Goal: Use online tool/utility: Utilize a website feature to perform a specific function

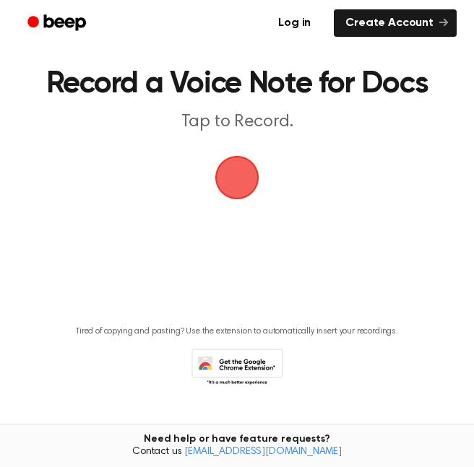
click at [246, 178] on span "button" at bounding box center [237, 177] width 40 height 40
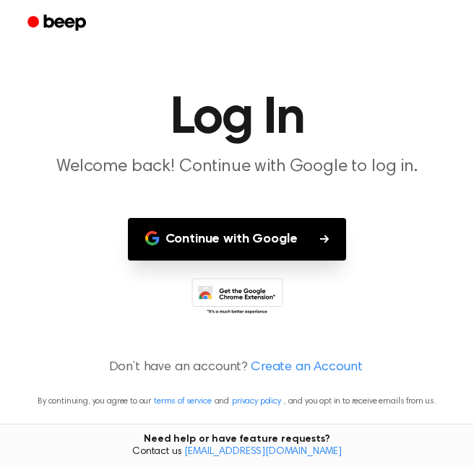
click at [262, 230] on button "Continue with Google" at bounding box center [237, 239] width 219 height 43
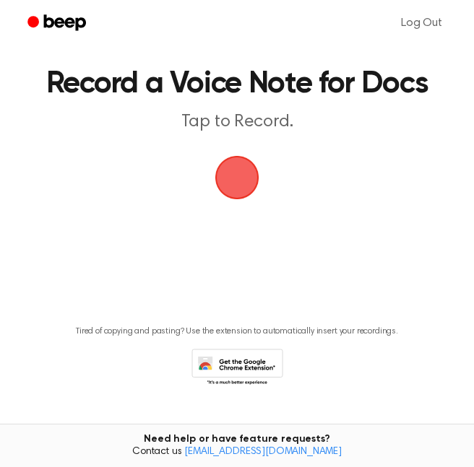
click at [226, 171] on span "button" at bounding box center [237, 177] width 40 height 40
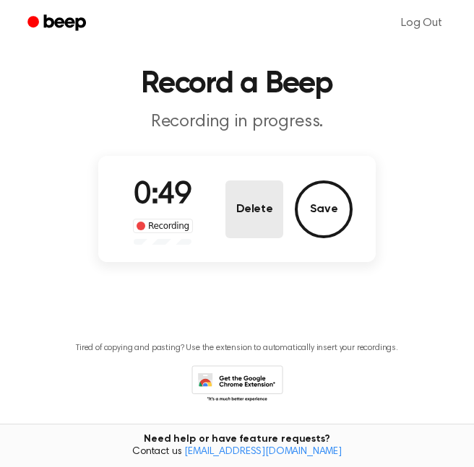
scroll to position [25, 0]
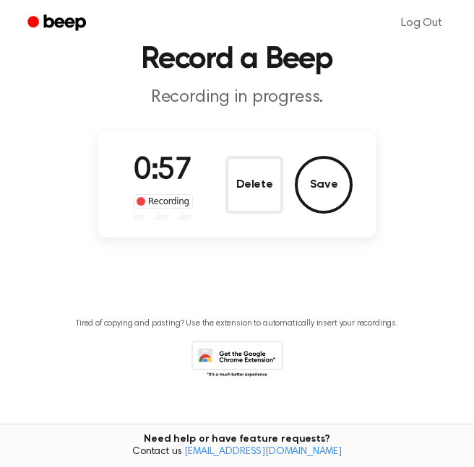
click at [357, 184] on div "0:57 Recording Delete Save" at bounding box center [236, 184] width 277 height 106
click at [319, 181] on button "Save" at bounding box center [324, 185] width 58 height 58
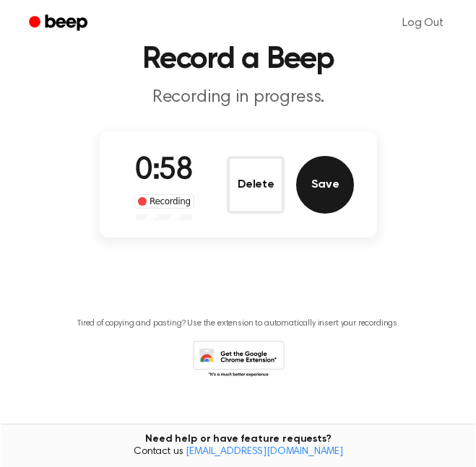
scroll to position [0, 0]
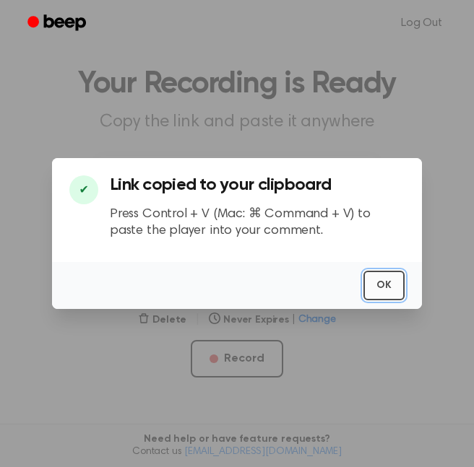
click at [386, 282] on button "OK" at bounding box center [383, 286] width 41 height 30
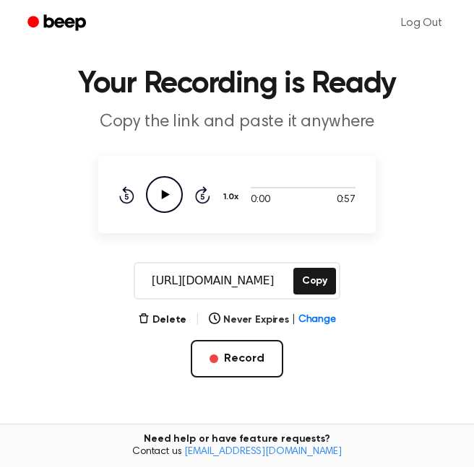
click at [168, 196] on icon "Play Audio" at bounding box center [164, 194] width 37 height 37
click at [173, 188] on icon "Pause Audio" at bounding box center [164, 194] width 37 height 37
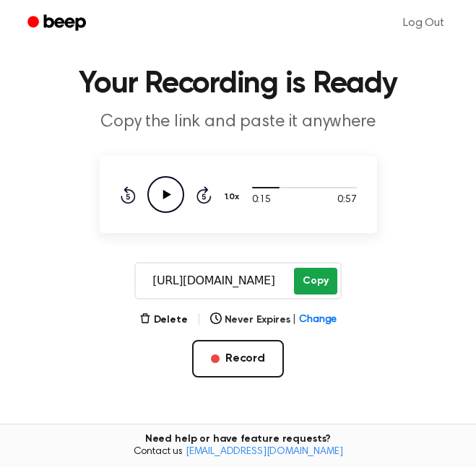
click at [312, 269] on button "Copy" at bounding box center [315, 281] width 43 height 27
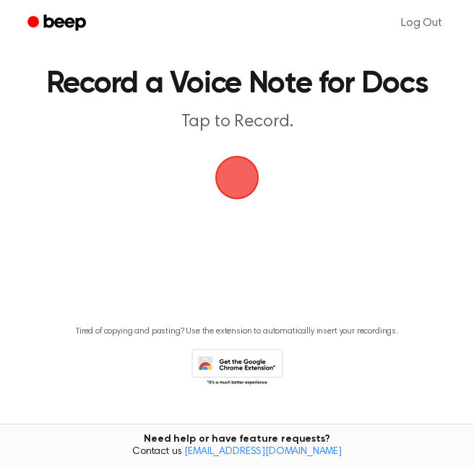
click at [239, 169] on span "button" at bounding box center [236, 177] width 59 height 59
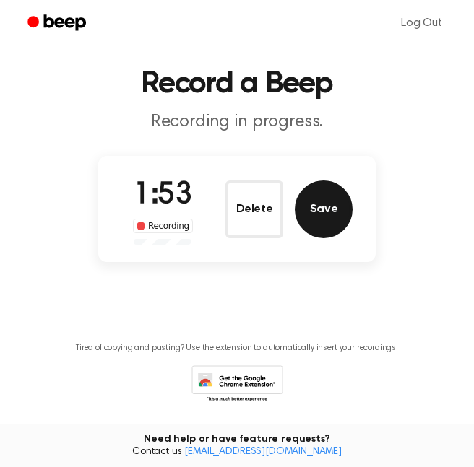
click at [342, 212] on button "Save" at bounding box center [324, 210] width 58 height 58
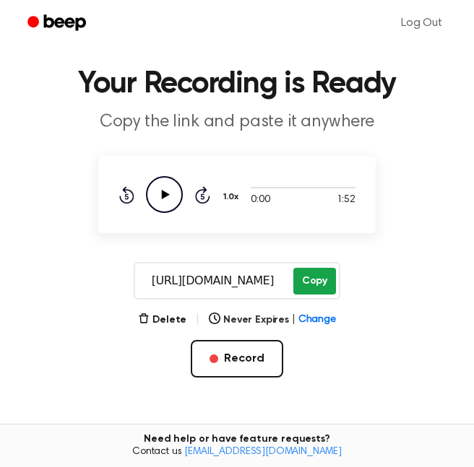
click at [312, 268] on button "Copy" at bounding box center [314, 281] width 43 height 27
